Goal: Task Accomplishment & Management: Manage account settings

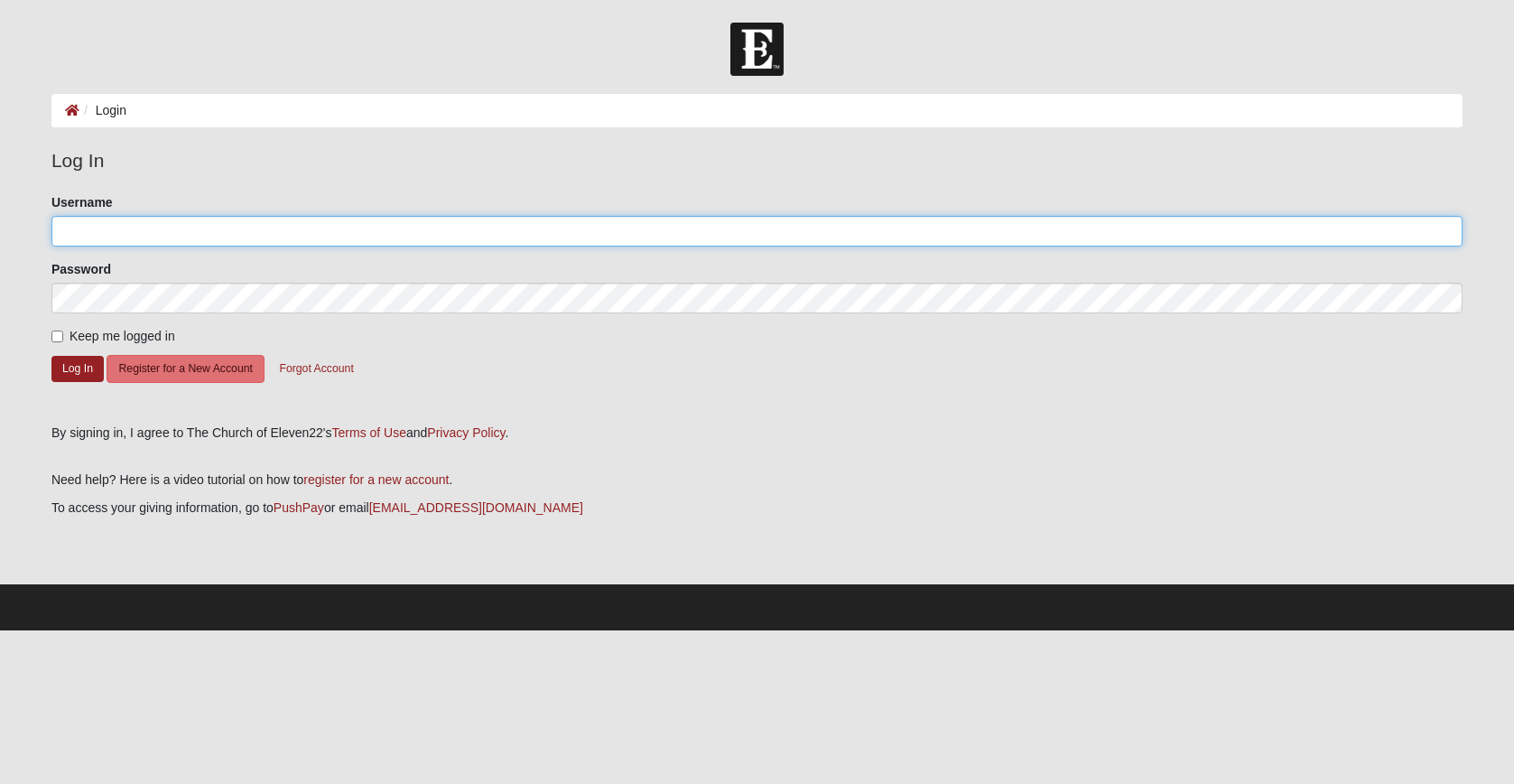
type input "rutland_s@bellsouth.net"
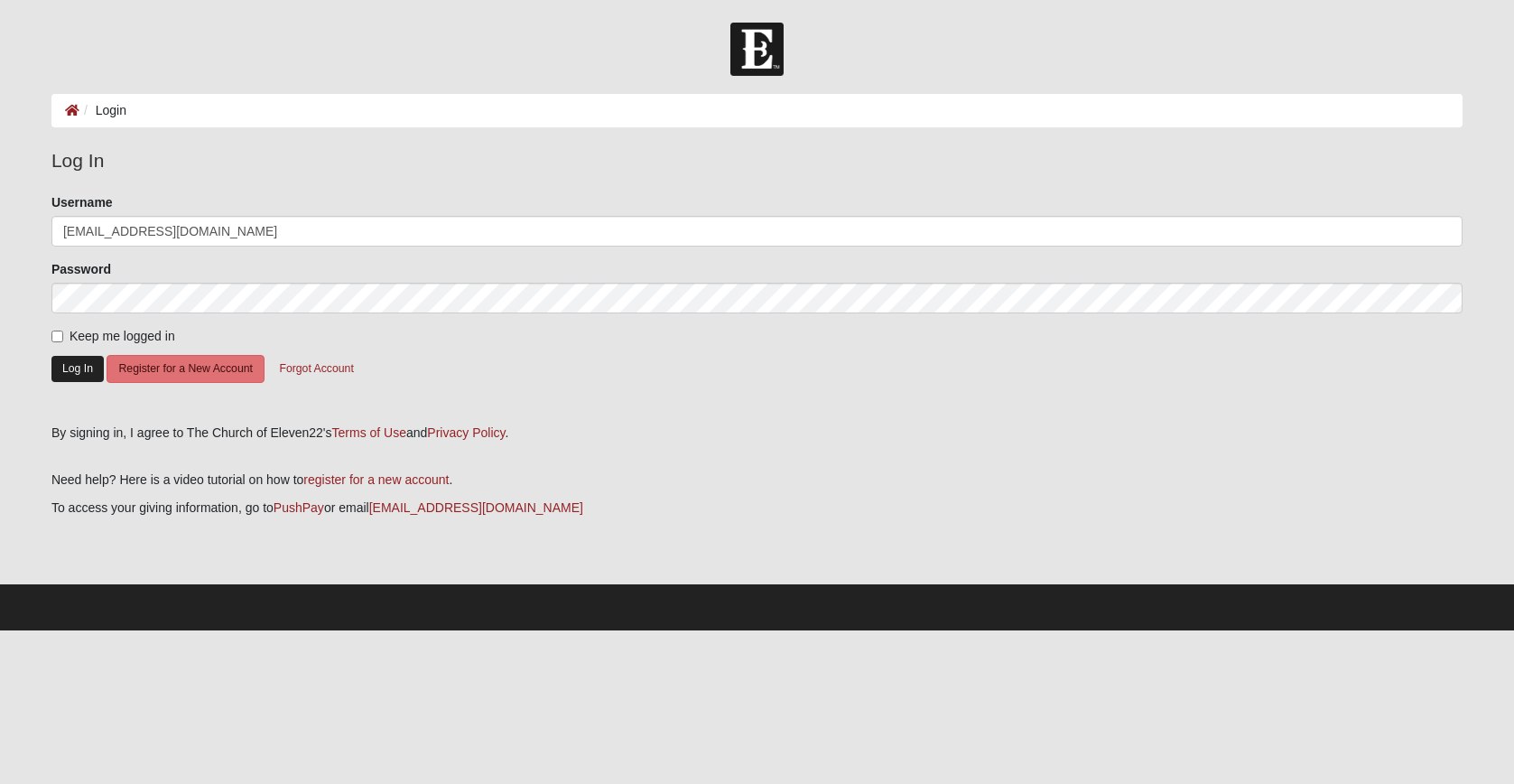
click at [60, 368] on button "Log In" at bounding box center [77, 369] width 52 height 27
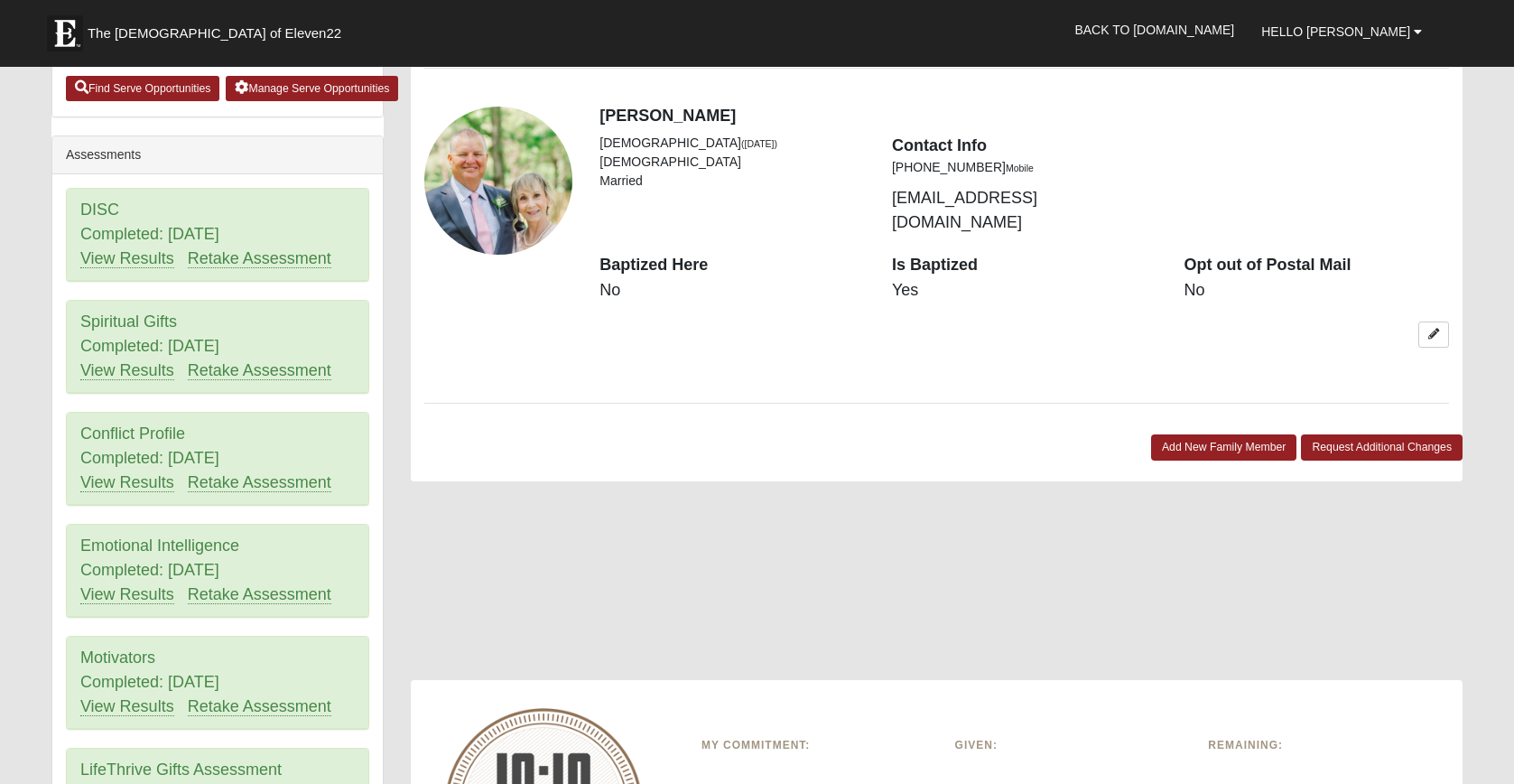
scroll to position [1069, 0]
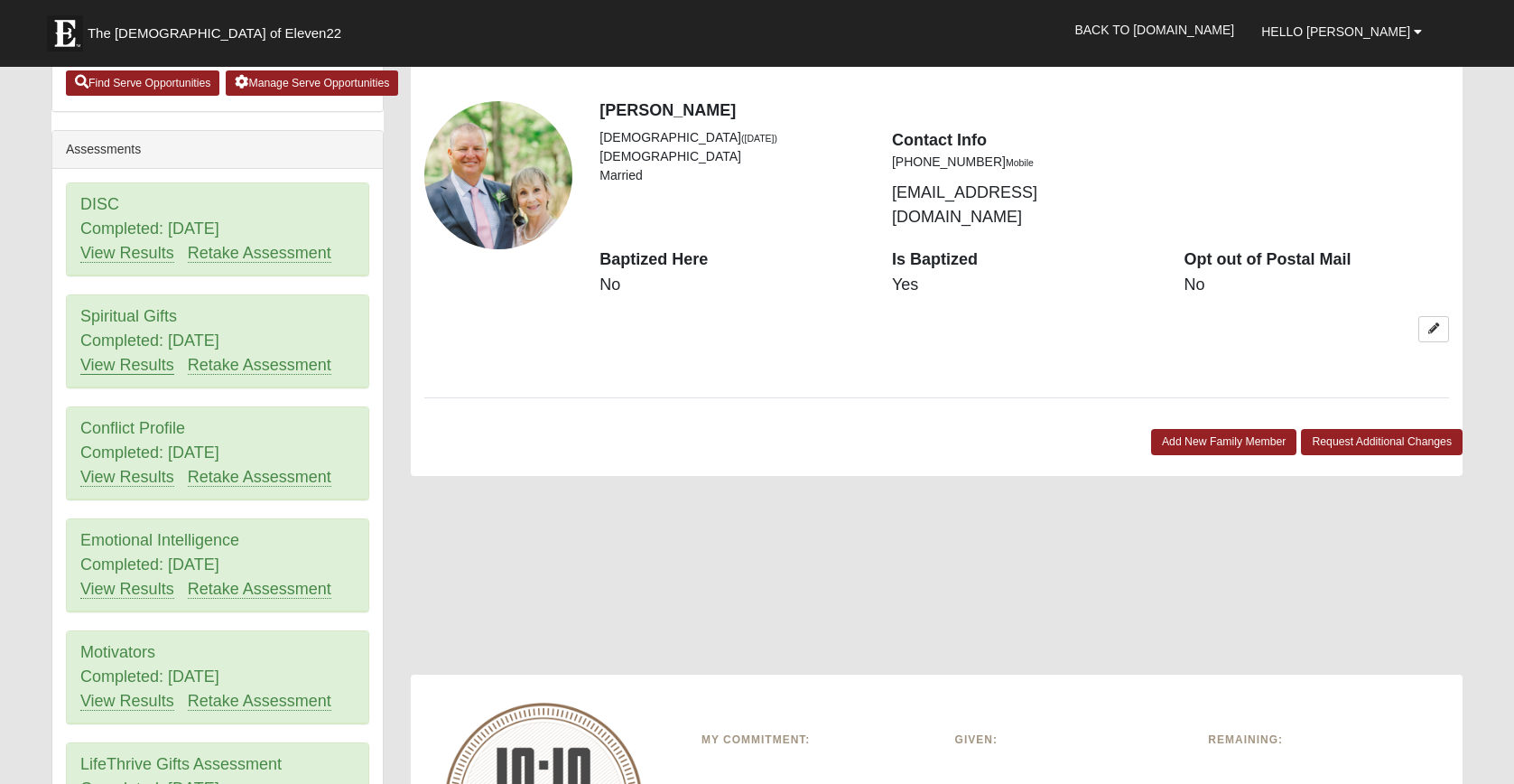
click at [124, 356] on link "View Results" at bounding box center [127, 365] width 94 height 19
click at [136, 244] on link "View Results" at bounding box center [127, 253] width 94 height 19
click at [136, 467] on link "View Results" at bounding box center [127, 477] width 94 height 19
click at [124, 579] on link "View Results" at bounding box center [127, 589] width 94 height 19
click at [114, 691] on link "View Results" at bounding box center [127, 701] width 94 height 19
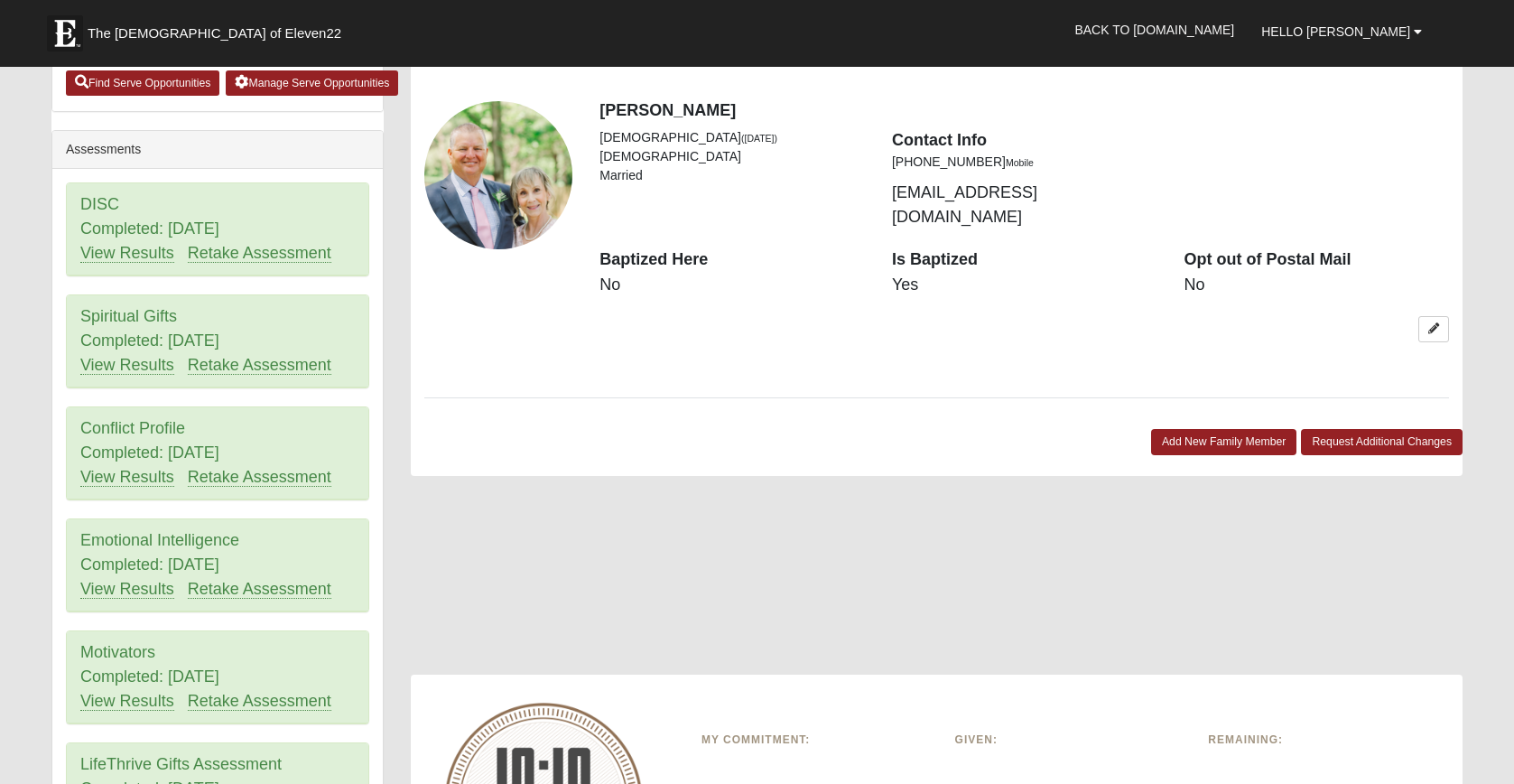
click at [24, 528] on form "The Church of Eleven22 Hello Susan My Account Log Out Back to COE22.com" at bounding box center [757, 171] width 1514 height 2434
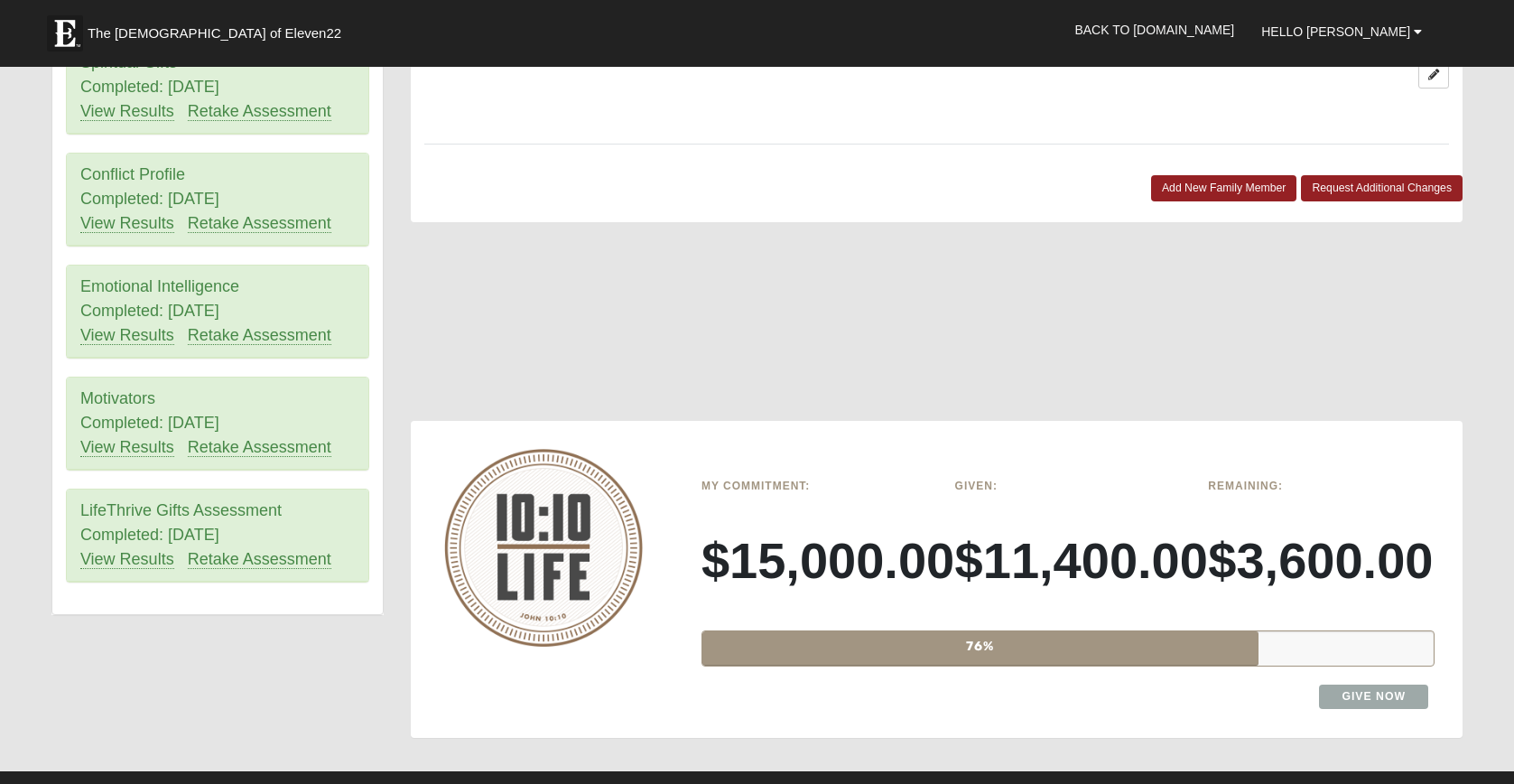
scroll to position [1337, 0]
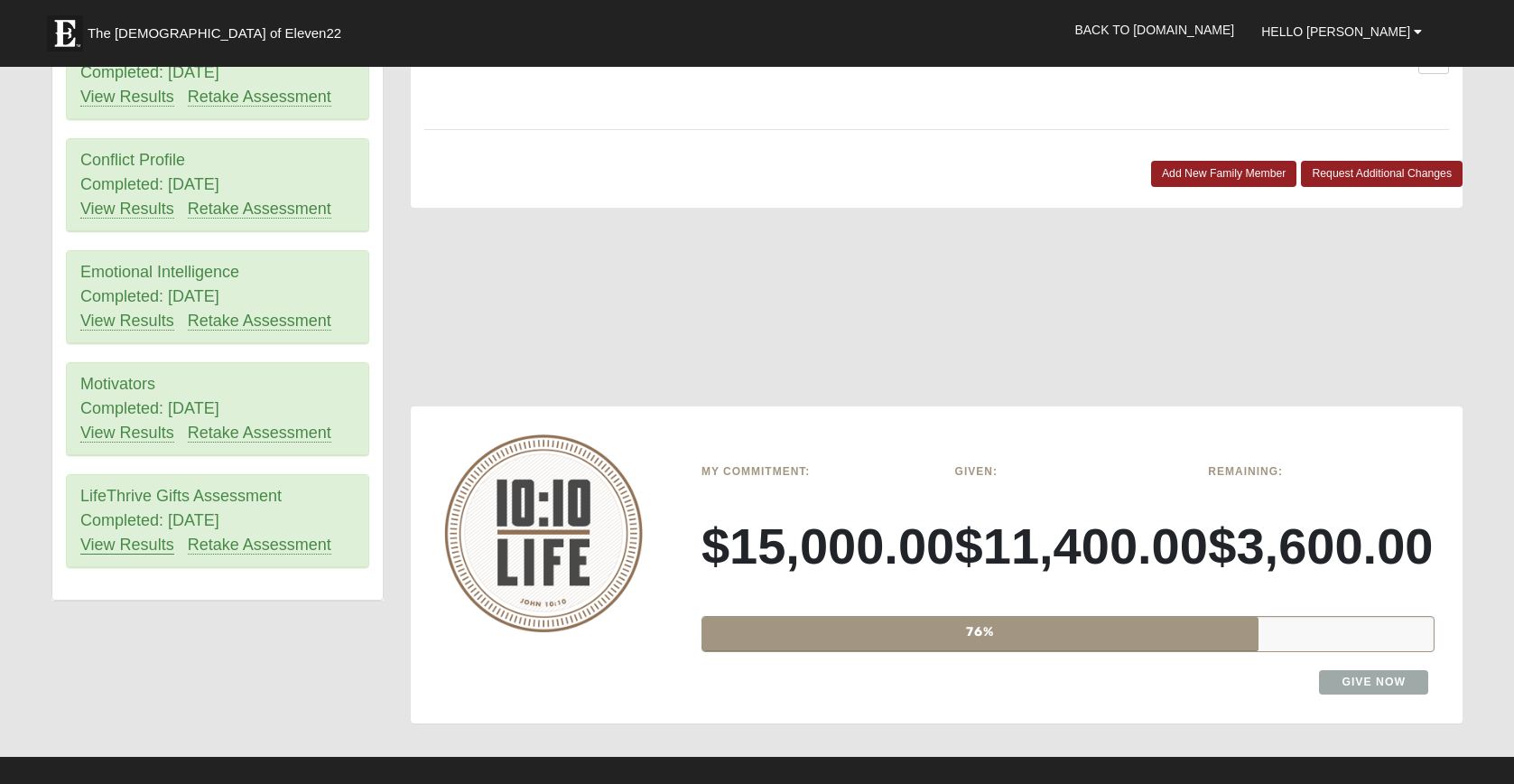
click at [146, 536] on link "View Results" at bounding box center [127, 545] width 94 height 19
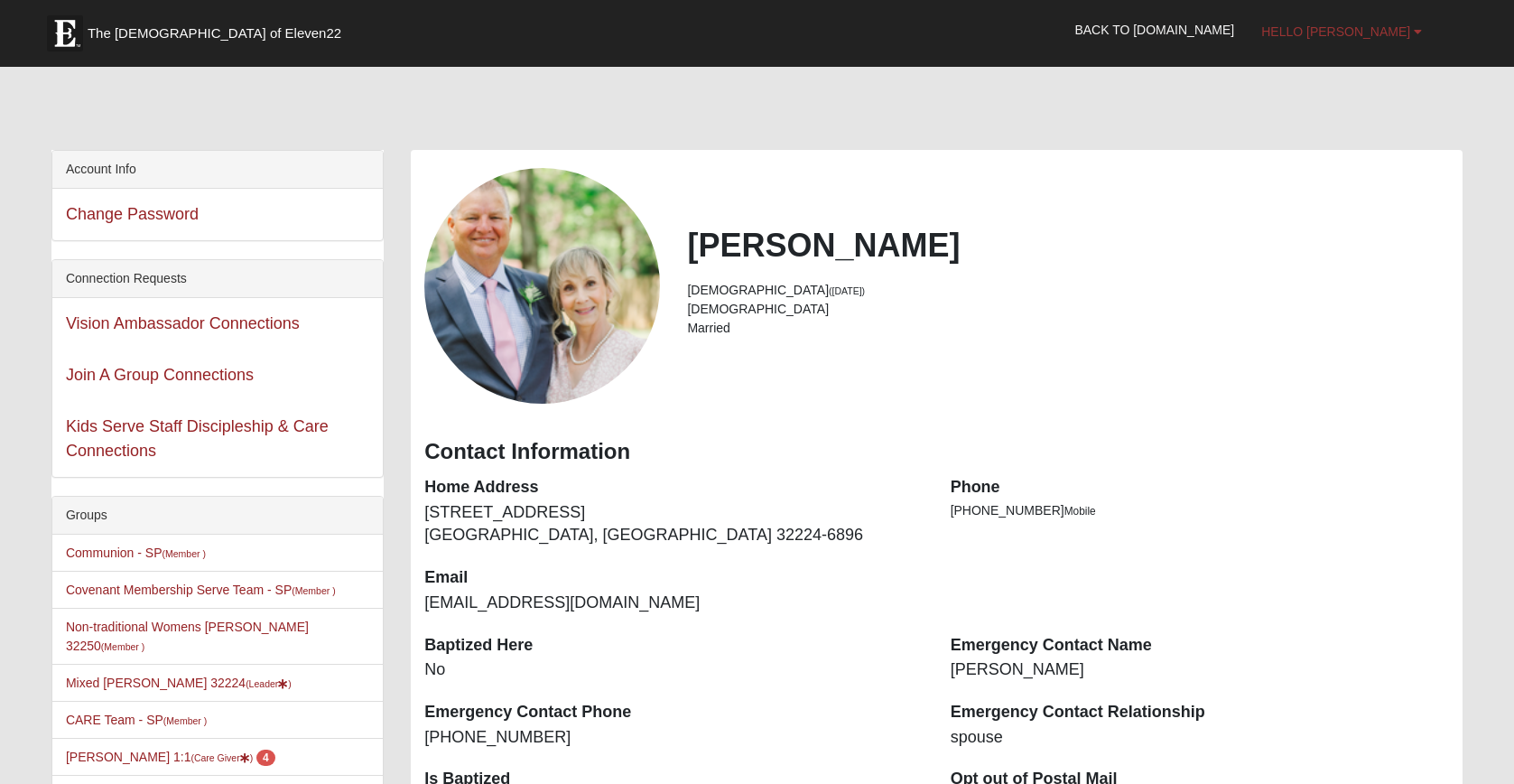
click at [1403, 35] on span "Hello [PERSON_NAME]" at bounding box center [1335, 31] width 149 height 14
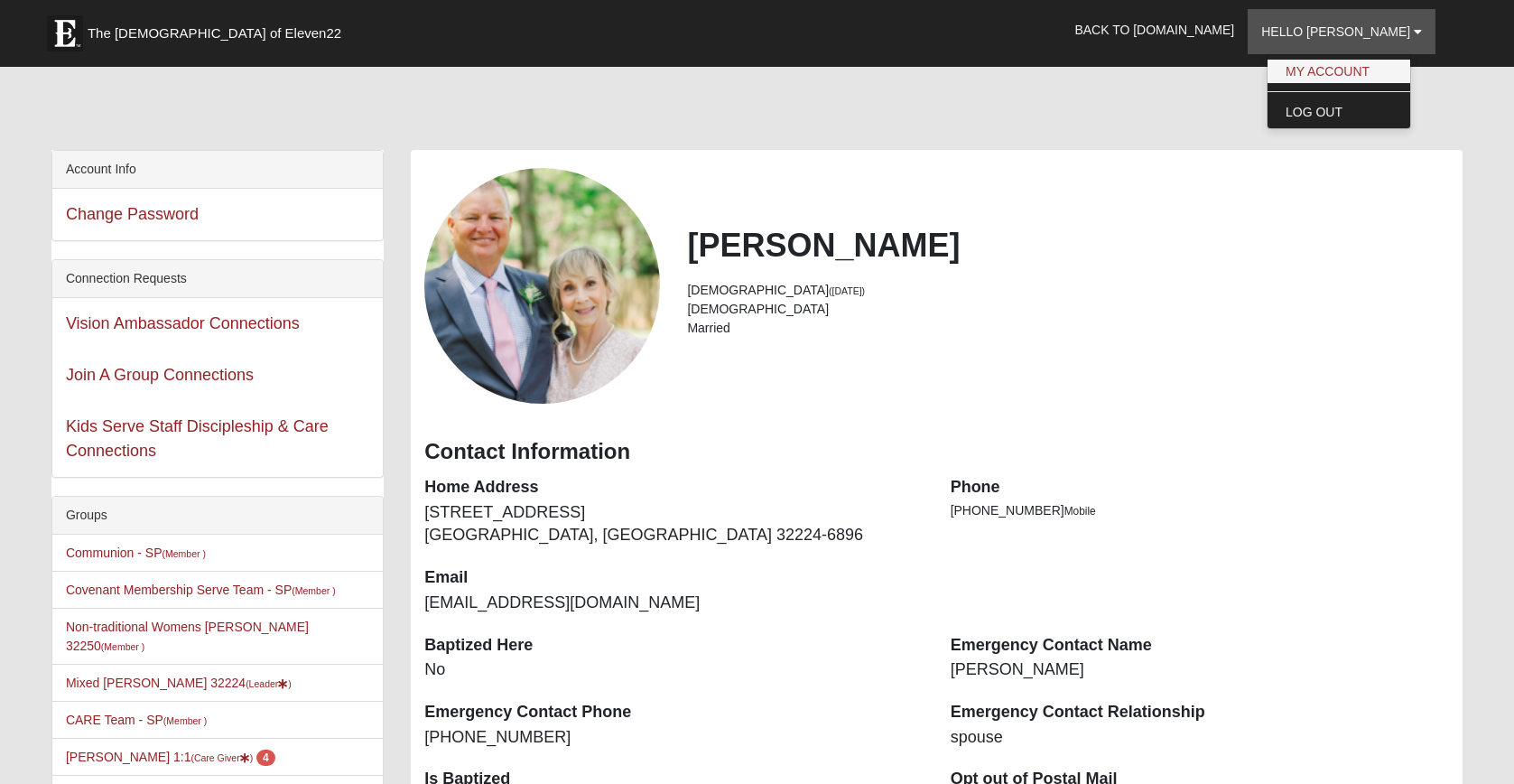
click at [1388, 75] on link "My Account" at bounding box center [1339, 71] width 142 height 24
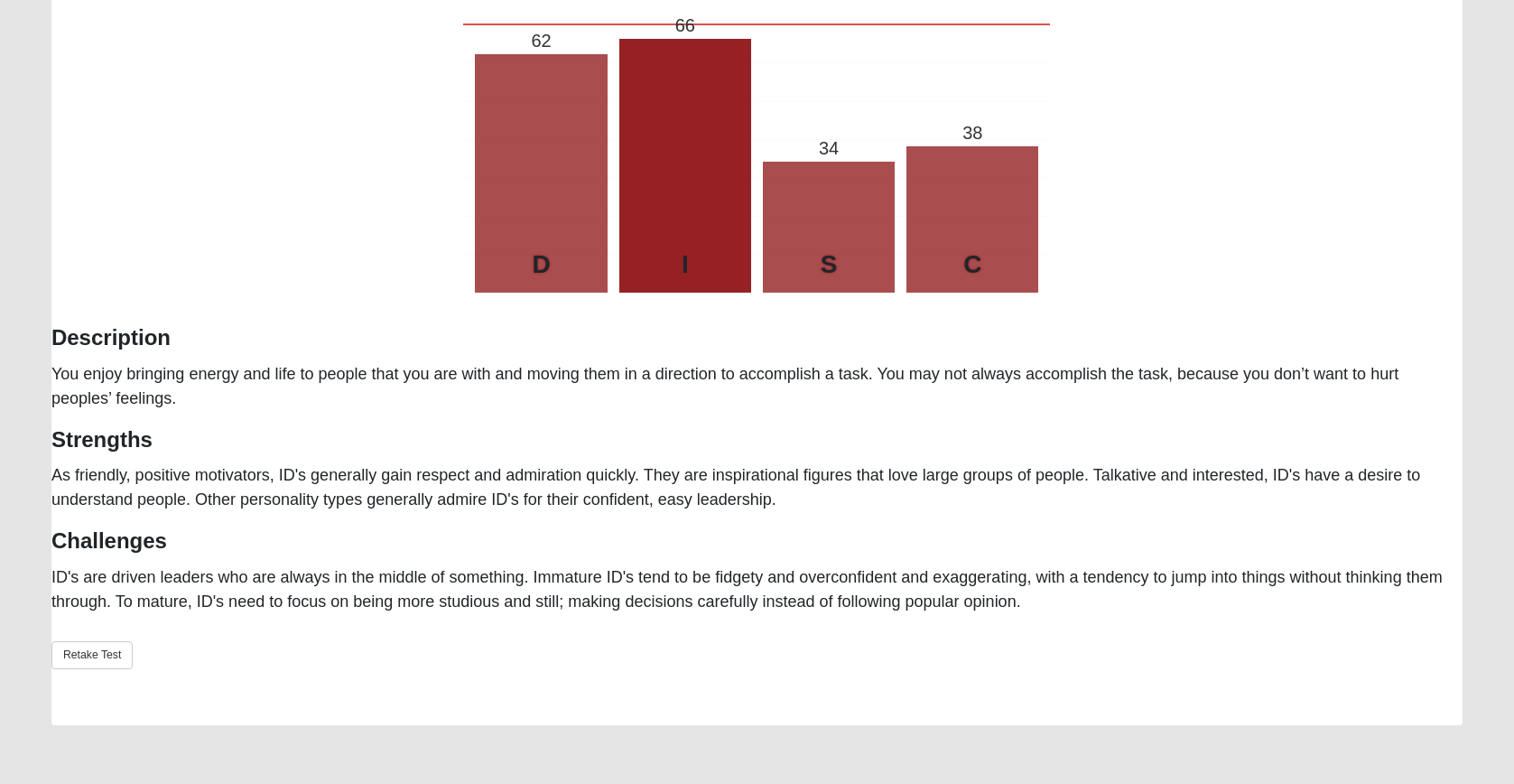
scroll to position [431, 0]
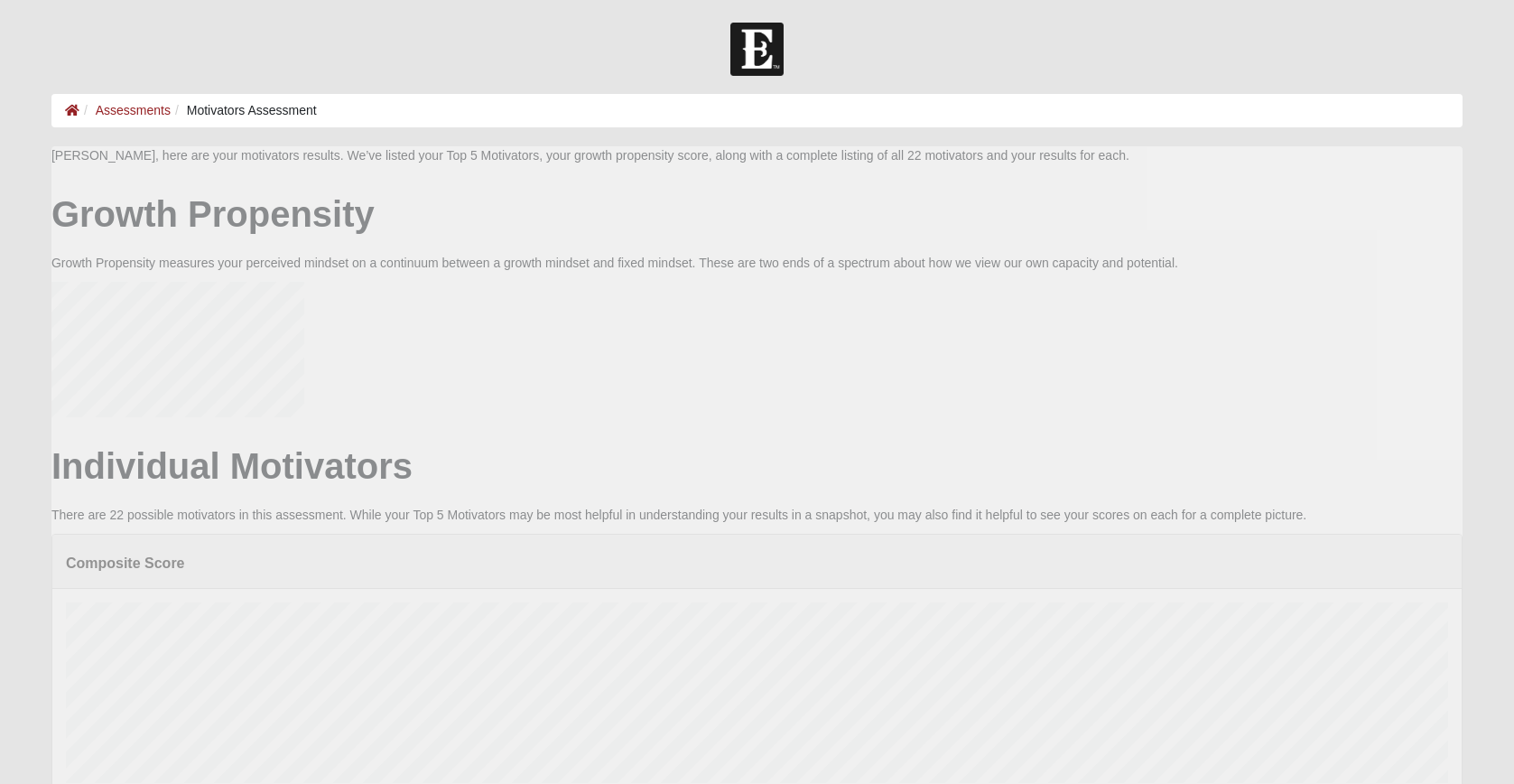
scroll to position [361, 1382]
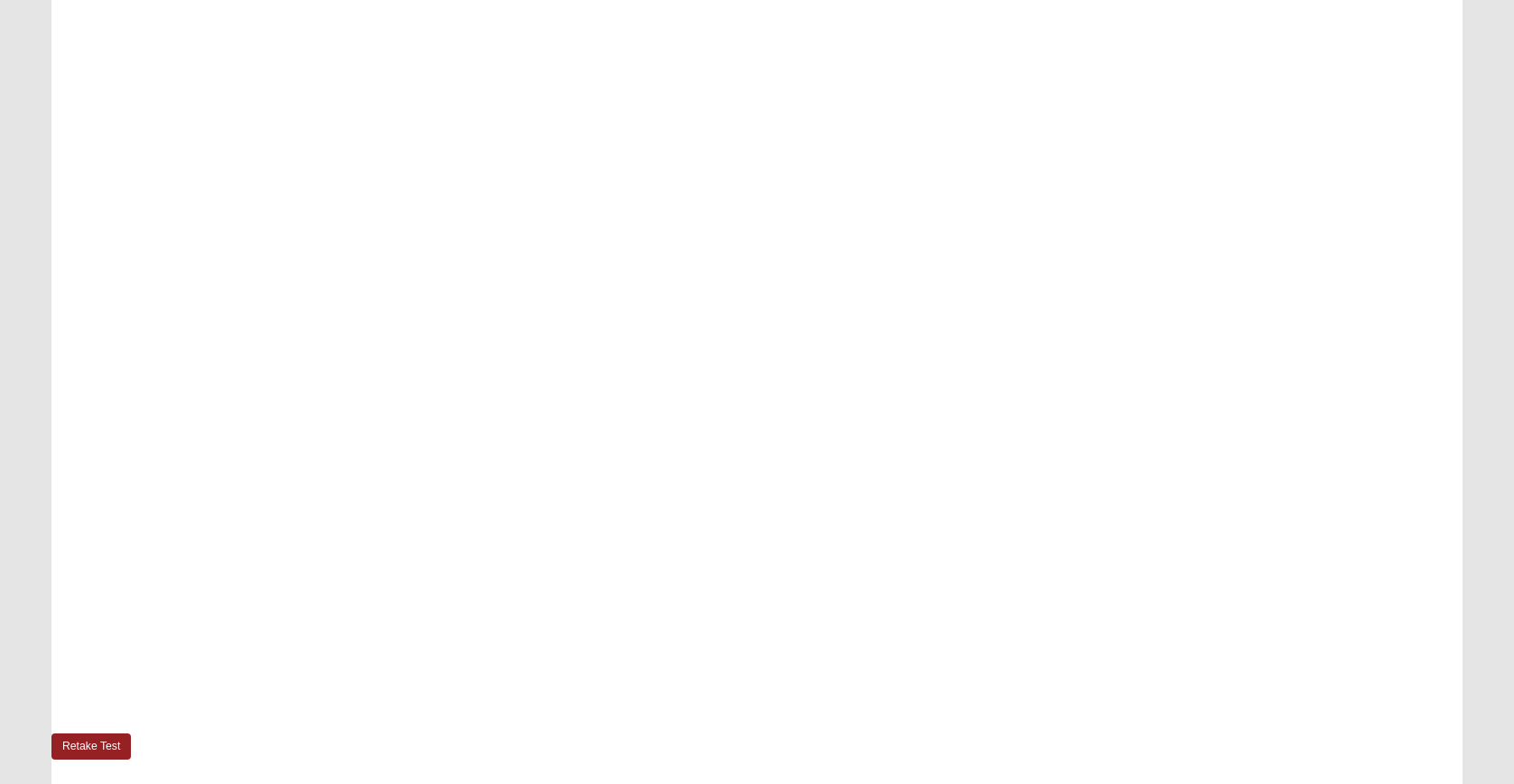
scroll to position [161, 0]
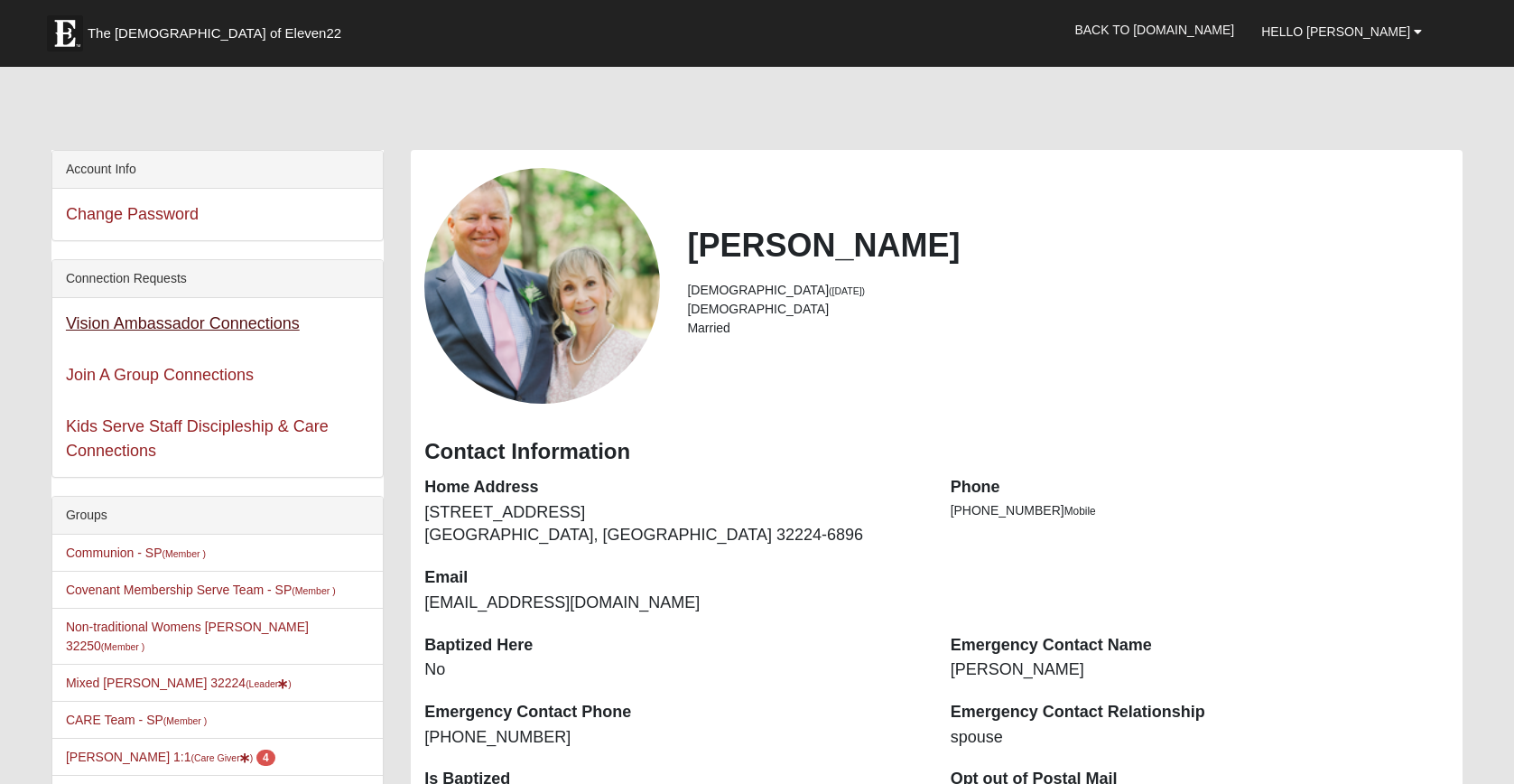
click at [194, 322] on link "Vision Ambassador Connections" at bounding box center [183, 322] width 234 height 18
click at [161, 319] on link "Vision Ambassador Connections" at bounding box center [183, 322] width 234 height 18
click at [171, 374] on link "Join A Group Connections" at bounding box center [160, 374] width 188 height 18
